Goal: Transaction & Acquisition: Purchase product/service

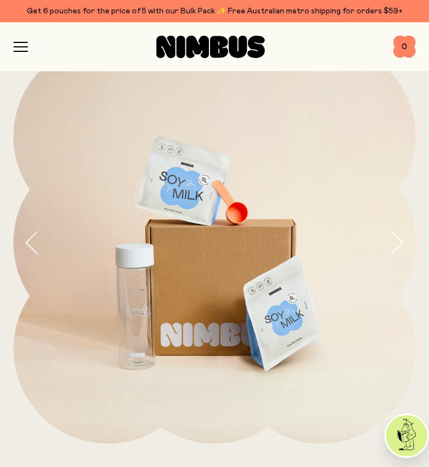
scroll to position [32, 0]
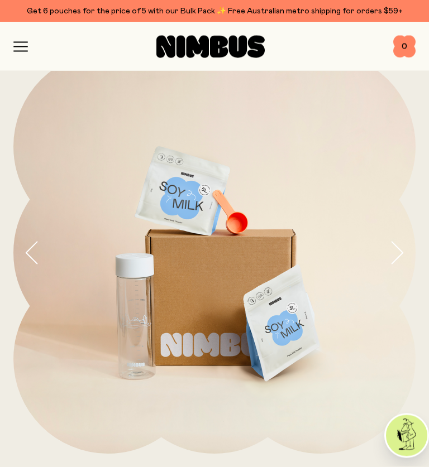
click at [17, 44] on icon "button" at bounding box center [20, 47] width 15 height 10
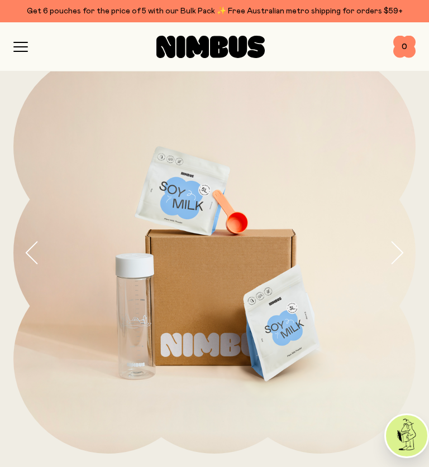
click at [404, 249] on icon "button" at bounding box center [397, 252] width 16 height 23
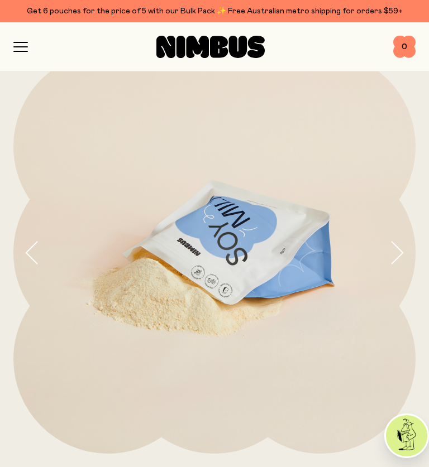
click at [402, 247] on icon "button" at bounding box center [397, 252] width 16 height 23
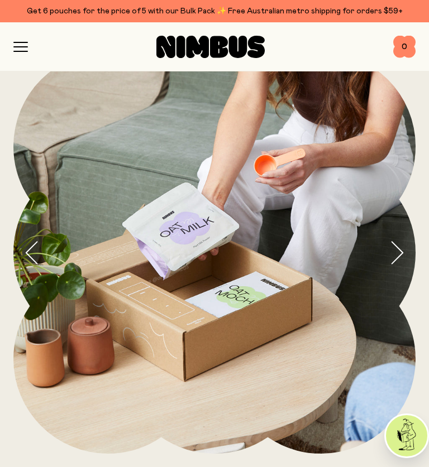
click at [393, 253] on icon "button" at bounding box center [397, 252] width 16 height 23
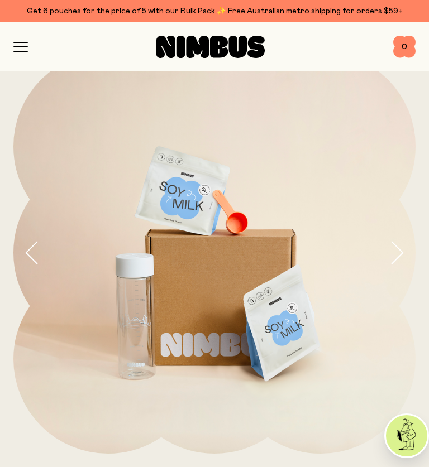
click at [400, 249] on icon "button" at bounding box center [397, 252] width 16 height 23
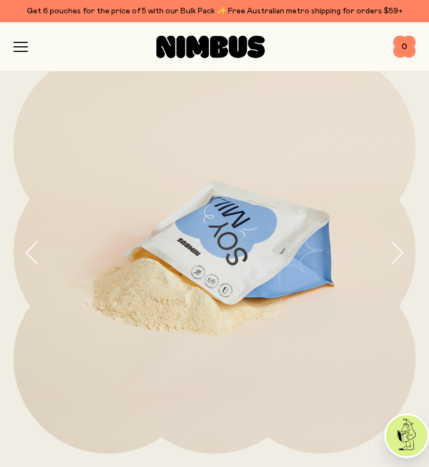
click at [404, 250] on button "button" at bounding box center [402, 253] width 27 height 402
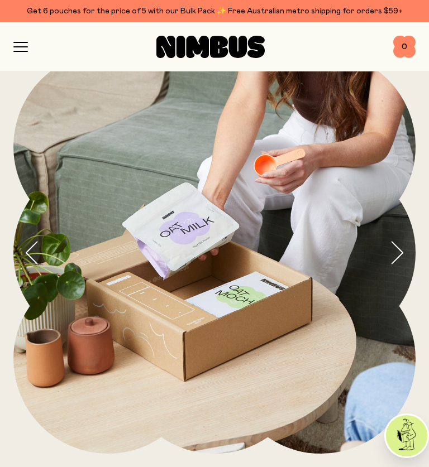
click at [409, 245] on button "button" at bounding box center [402, 253] width 27 height 402
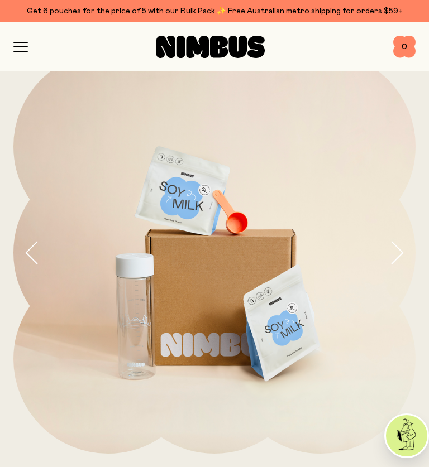
click at [405, 246] on button "button" at bounding box center [402, 253] width 27 height 402
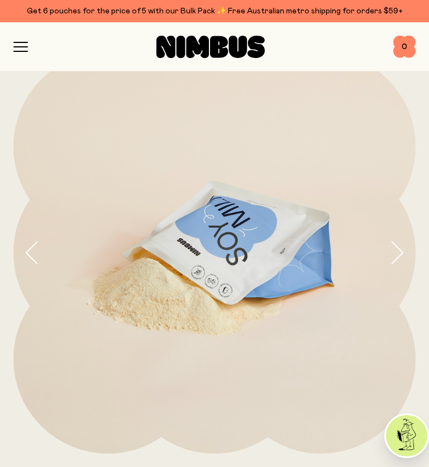
click at [10, 47] on div "Shop Mission FAQs Log In 0 0" at bounding box center [214, 46] width 429 height 49
click at [26, 47] on icon "button" at bounding box center [20, 47] width 15 height 10
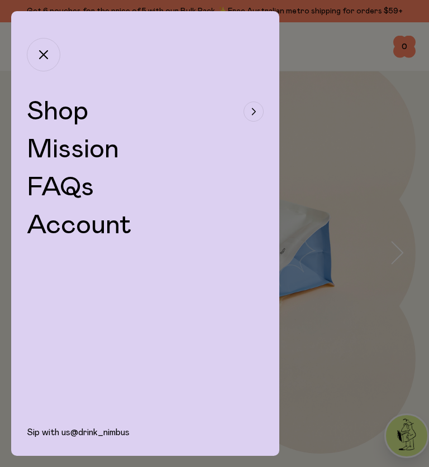
click at [27, 50] on button "button" at bounding box center [43, 54] width 33 height 33
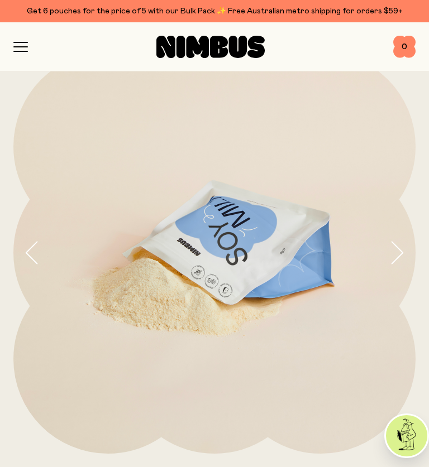
click at [26, 47] on icon "button" at bounding box center [20, 47] width 13 height 0
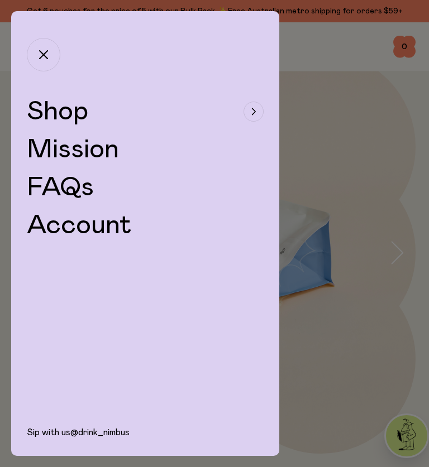
click at [54, 115] on span "Shop" at bounding box center [57, 111] width 61 height 27
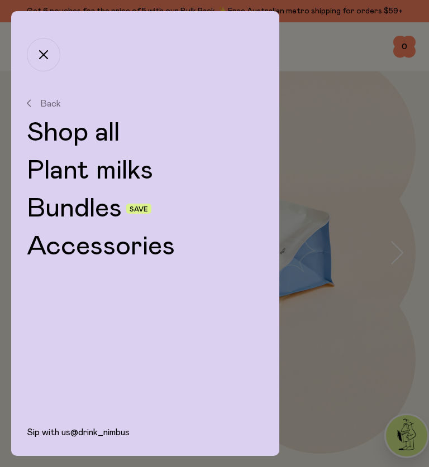
click at [76, 175] on link "Plant milks" at bounding box center [145, 170] width 237 height 27
